Goal: Contribute content: Add original content to the website for others to see

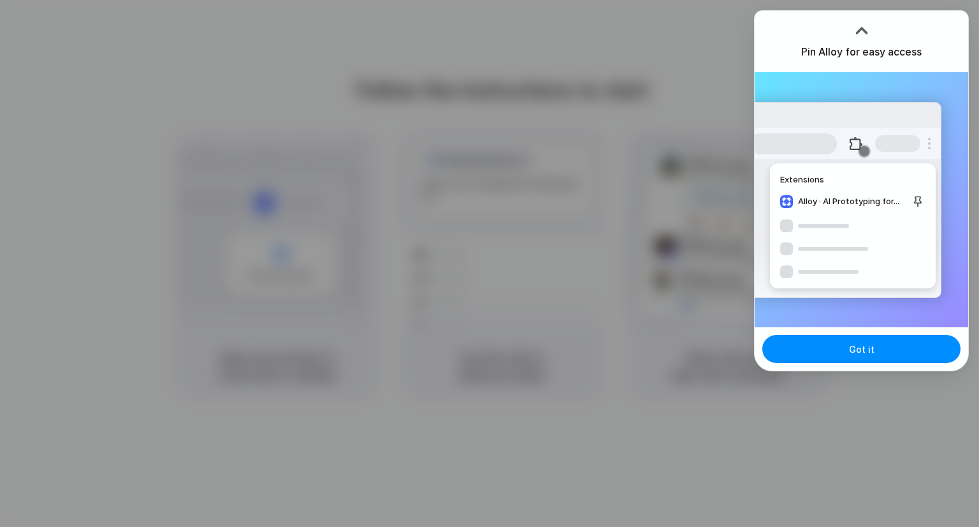
click at [714, 217] on div at bounding box center [489, 263] width 979 height 527
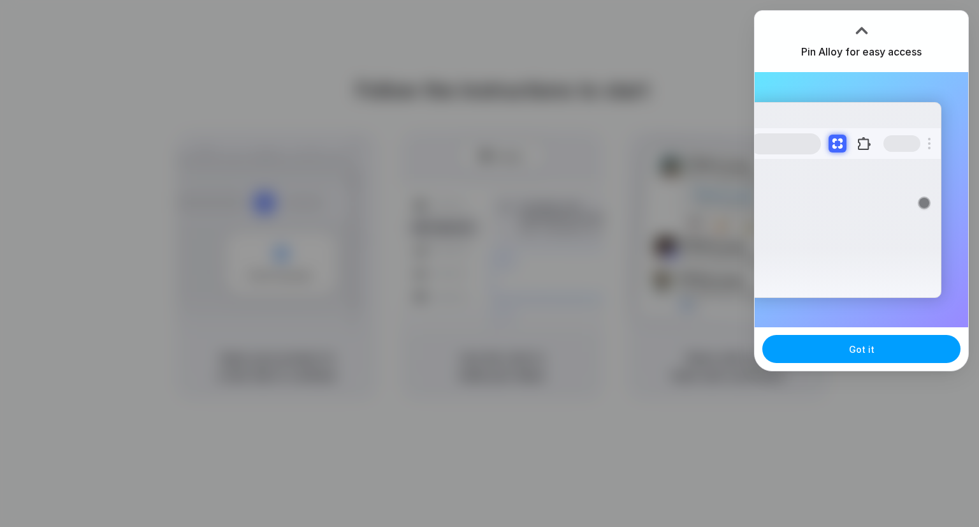
click at [801, 353] on button "Got it" at bounding box center [861, 349] width 198 height 28
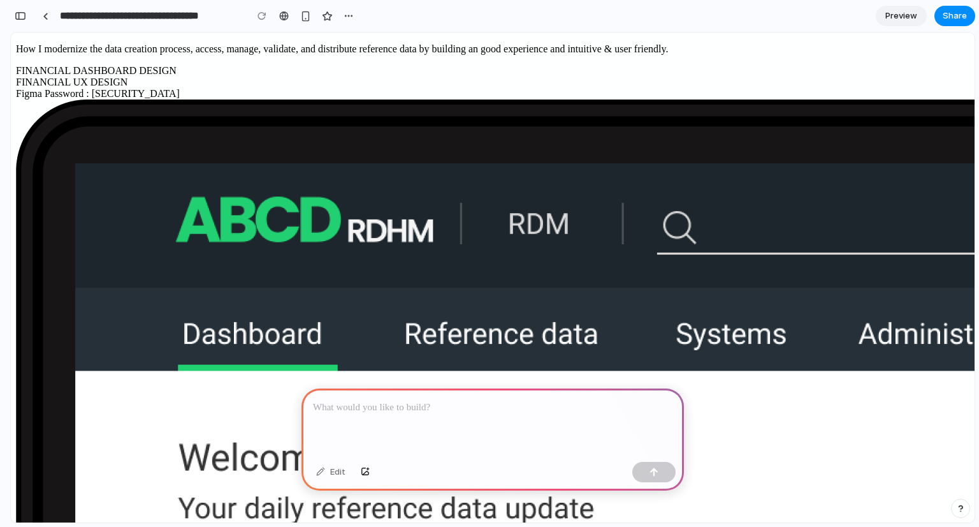
scroll to position [191, 0]
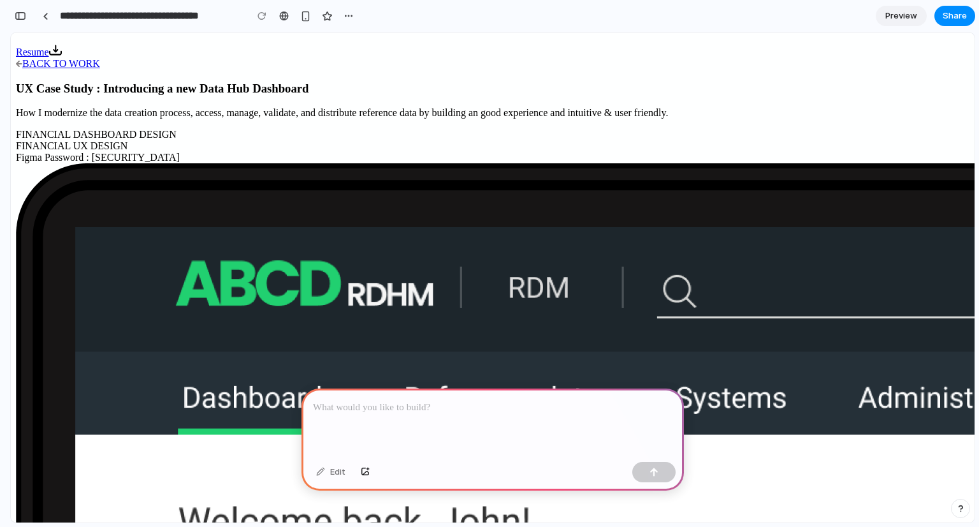
click at [367, 400] on p at bounding box center [493, 407] width 360 height 15
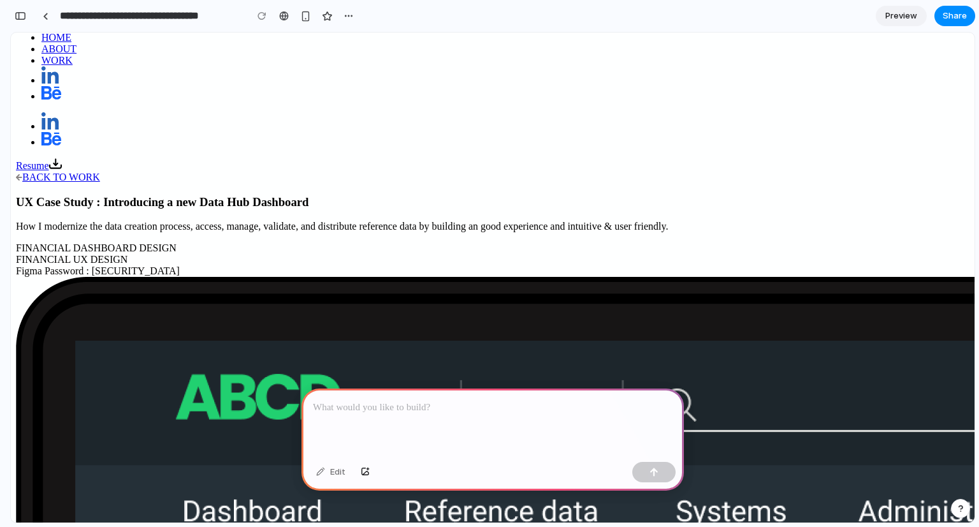
scroll to position [0, 0]
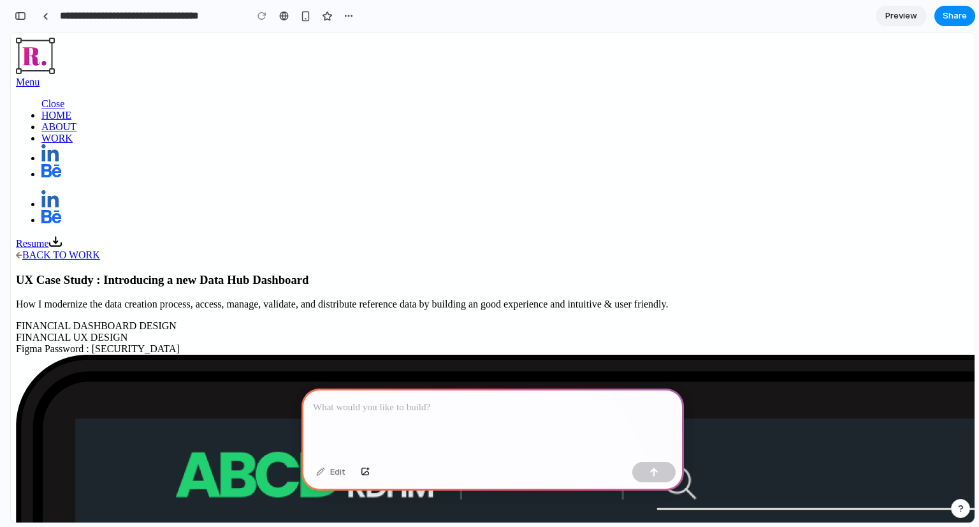
click at [365, 405] on p at bounding box center [493, 407] width 360 height 15
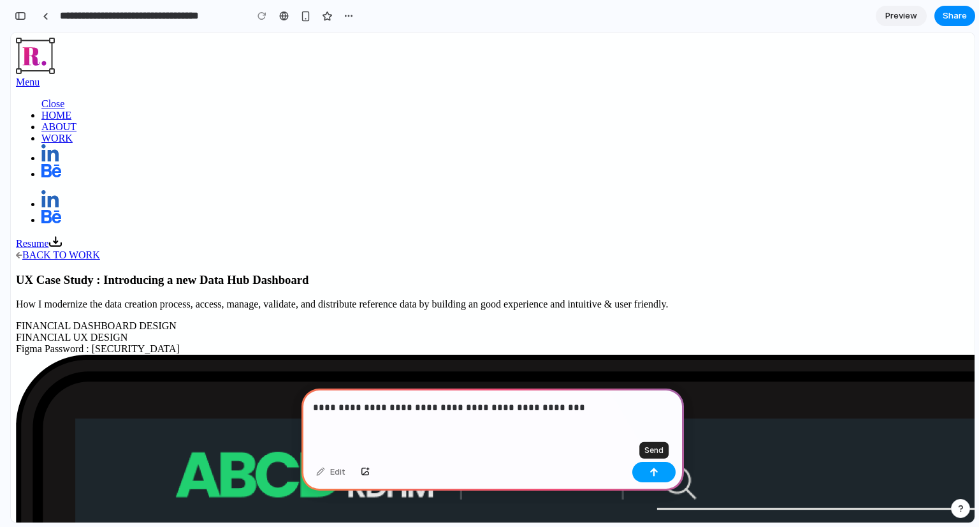
click at [654, 474] on div "button" at bounding box center [654, 471] width 9 height 9
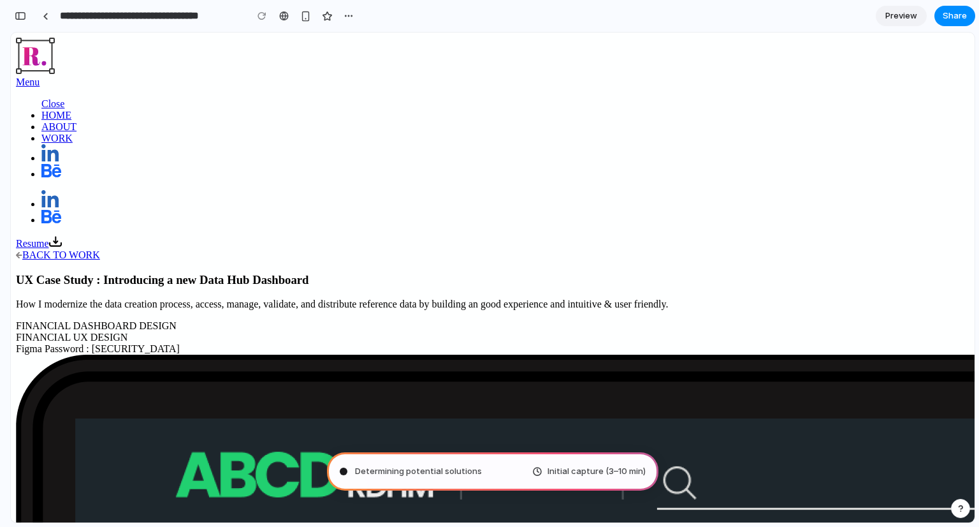
type input "**********"
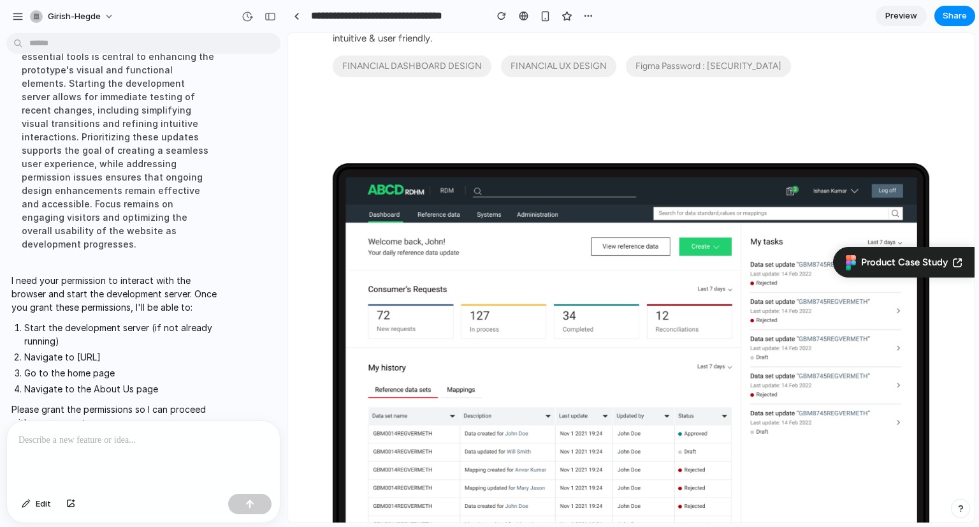
scroll to position [127, 0]
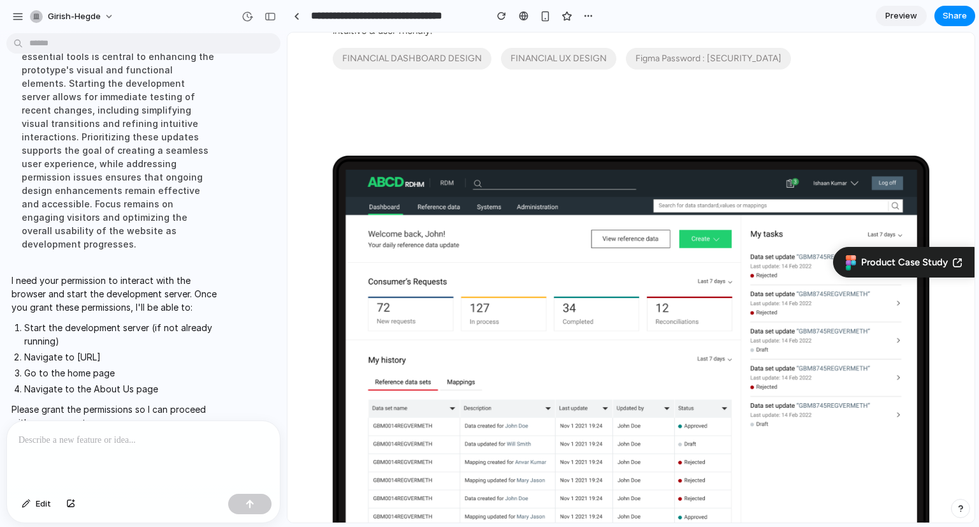
click at [465, 242] on img at bounding box center [631, 343] width 597 height 375
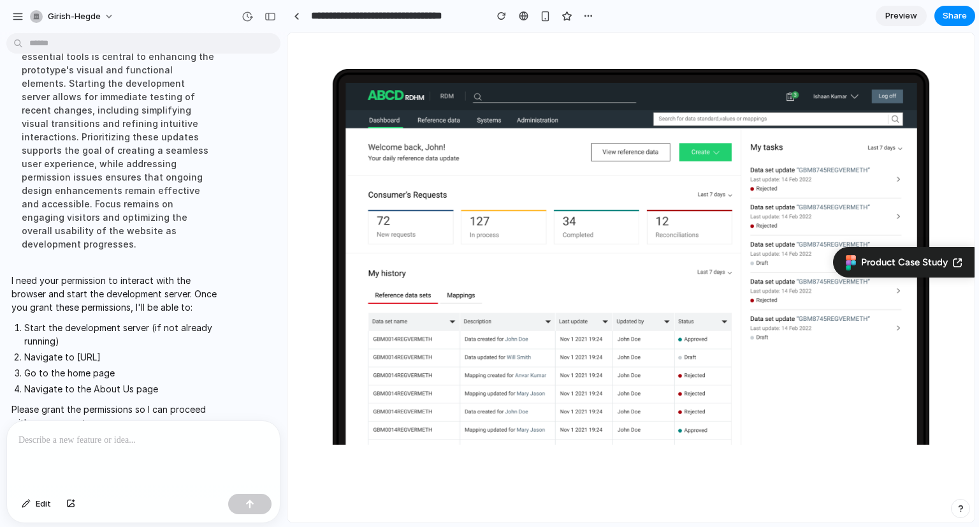
scroll to position [64, 0]
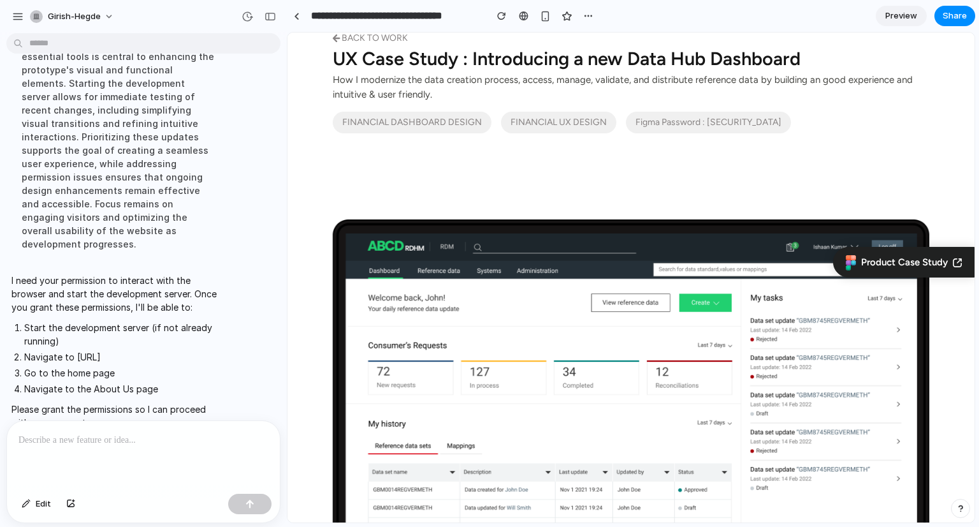
click at [901, 17] on span "Preview" at bounding box center [901, 16] width 32 height 13
